Goal: Task Accomplishment & Management: Use online tool/utility

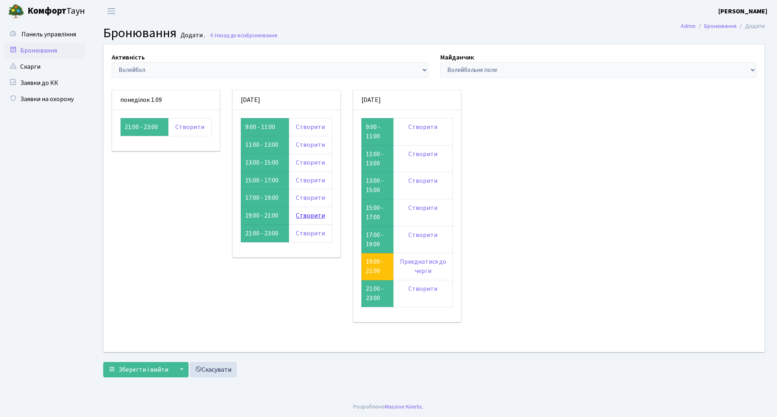
click at [309, 218] on link "Створити" at bounding box center [310, 215] width 29 height 9
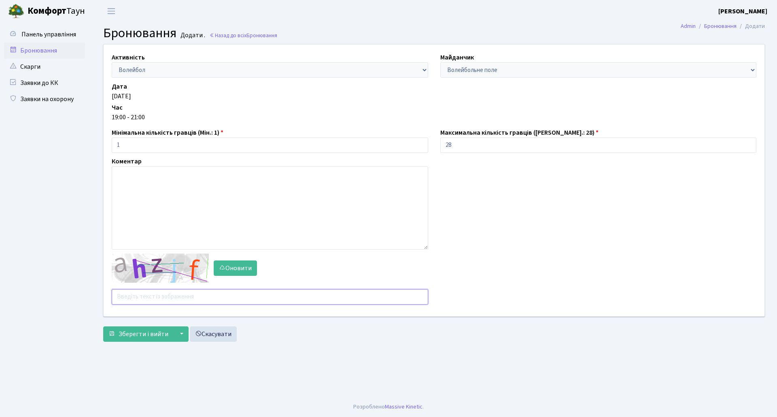
click at [166, 296] on input "text" at bounding box center [270, 296] width 317 height 15
type input "ugpzz"
click at [103, 327] on button "Зберегти і вийти" at bounding box center [138, 334] width 70 height 15
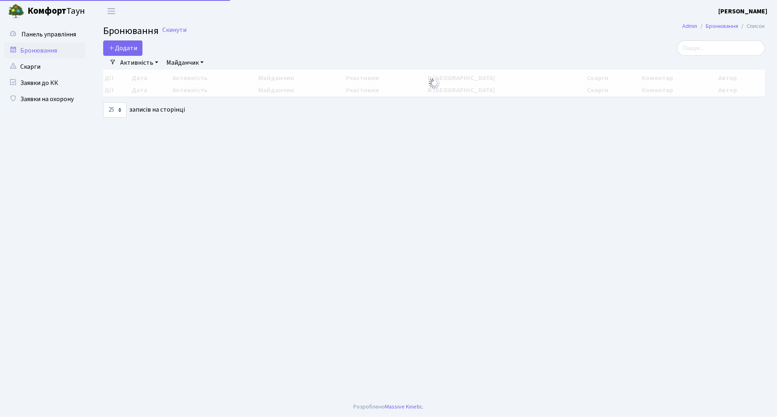
select select "25"
